Goal: Transaction & Acquisition: Purchase product/service

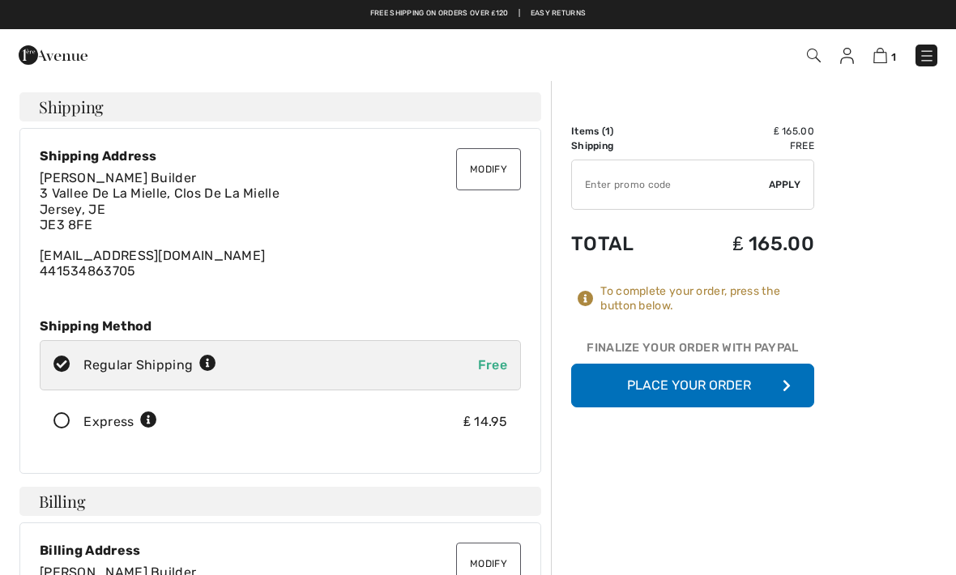
click at [744, 386] on button "Place Your Order" at bounding box center [692, 386] width 243 height 44
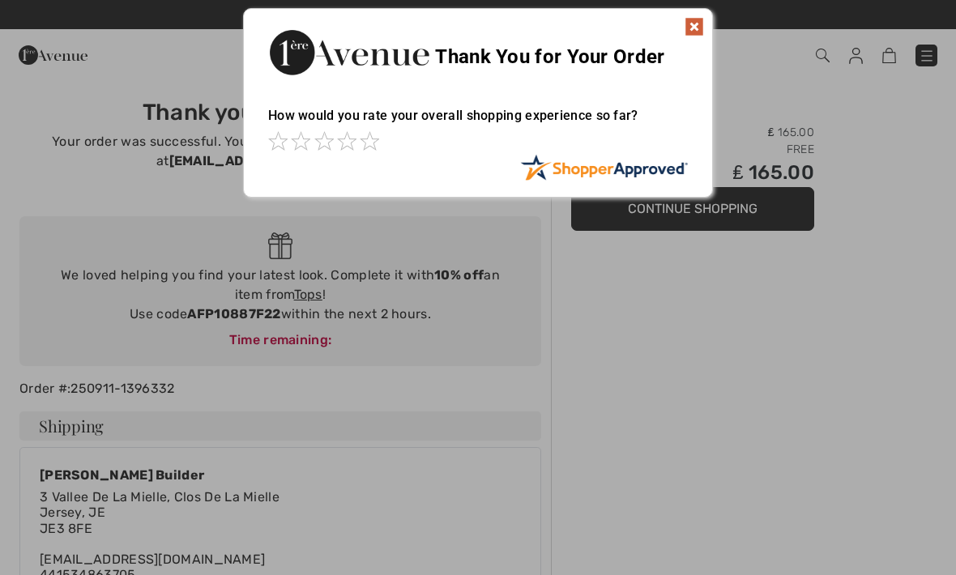
click at [383, 130] on div "How would you rate your overall shopping experience so far?" at bounding box center [478, 123] width 420 height 62
click at [717, 205] on div "Sorry! Something went wrong. Close Thank You for Your Order How would you rate …" at bounding box center [478, 103] width 956 height 206
click at [766, 215] on div at bounding box center [478, 287] width 956 height 575
click at [698, 19] on img at bounding box center [693, 26] width 19 height 19
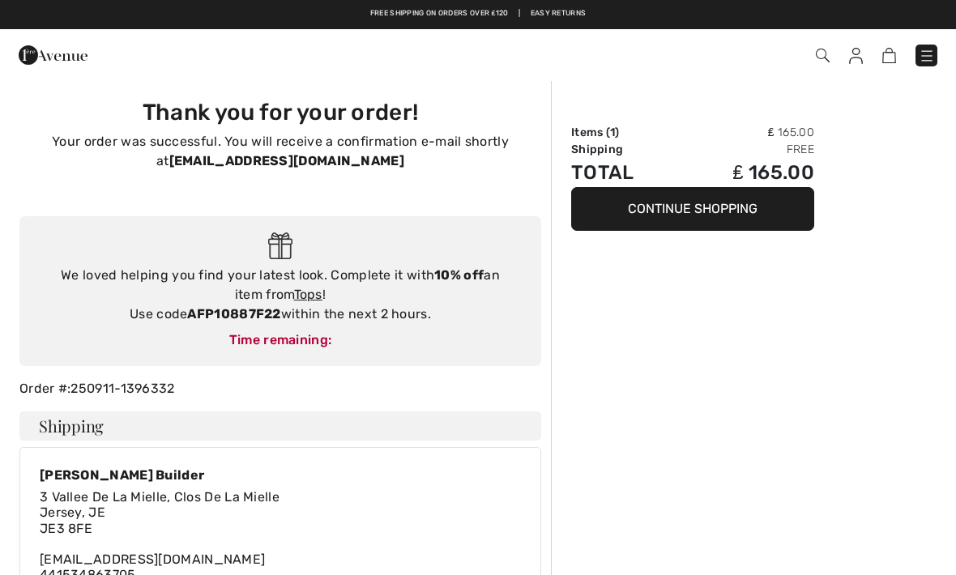
click at [680, 215] on button "Continue Shopping" at bounding box center [692, 209] width 243 height 44
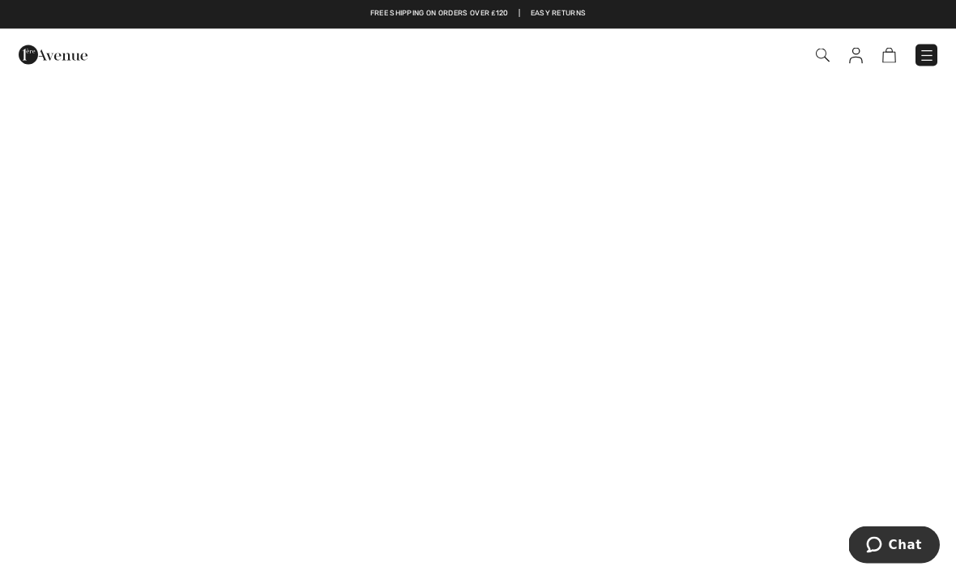
scroll to position [633, 0]
